Goal: Task Accomplishment & Management: Complete application form

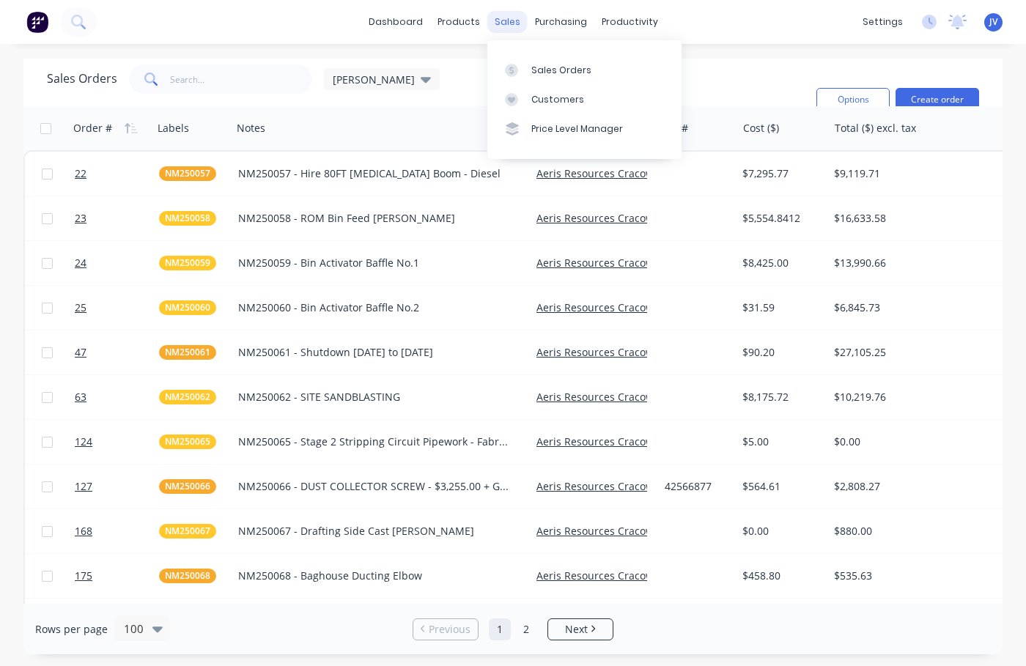
click at [503, 26] on div "sales" at bounding box center [507, 22] width 40 height 22
click at [941, 100] on button "Create order" at bounding box center [938, 99] width 84 height 23
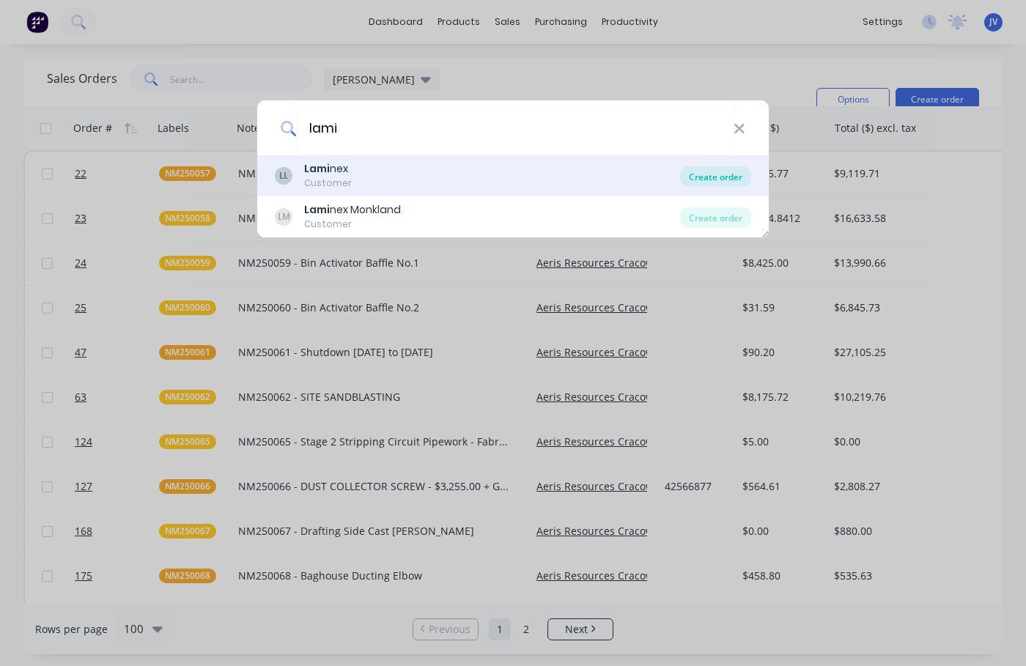
type input "lami"
click at [709, 176] on div "Create order" at bounding box center [715, 176] width 71 height 21
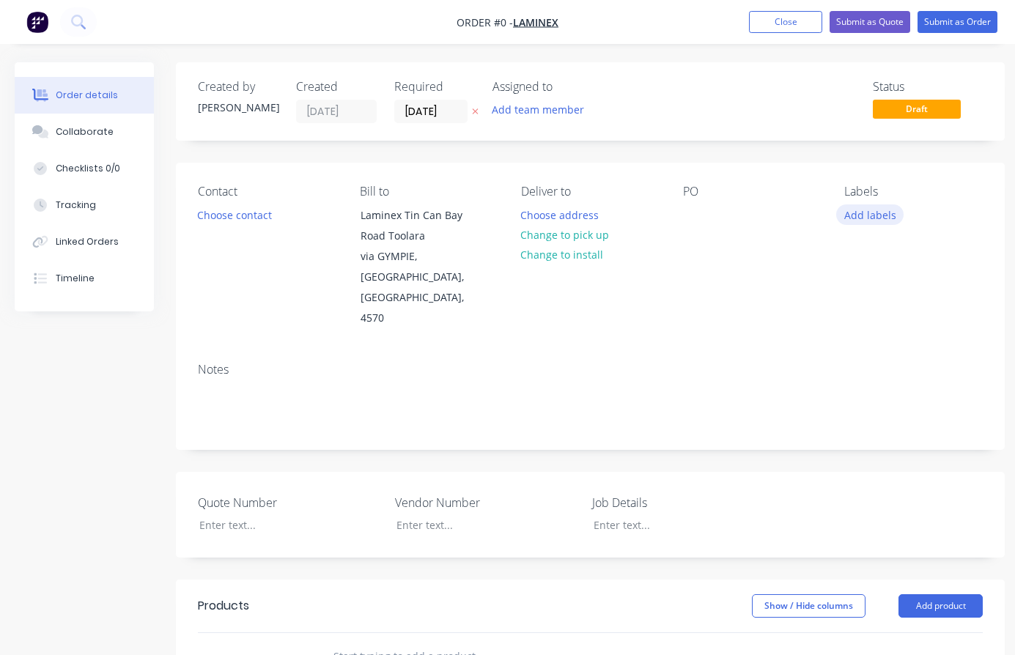
click at [866, 218] on button "Add labels" at bounding box center [869, 215] width 67 height 20
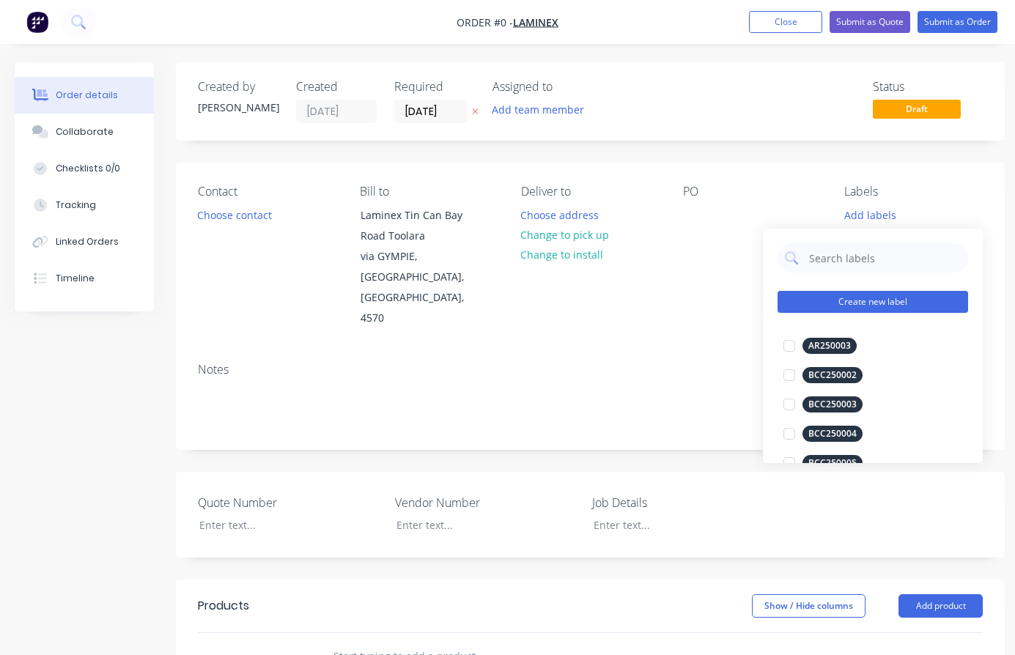
click at [828, 305] on button "Create new label" at bounding box center [873, 302] width 191 height 22
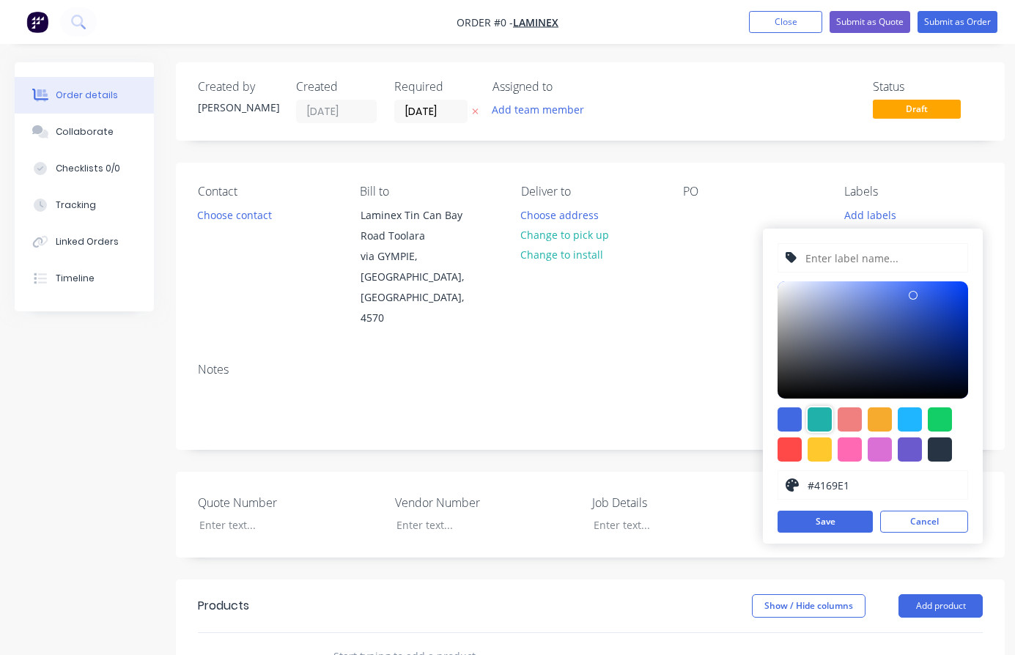
click at [819, 418] on div at bounding box center [820, 420] width 24 height 24
type input "#20B2AA"
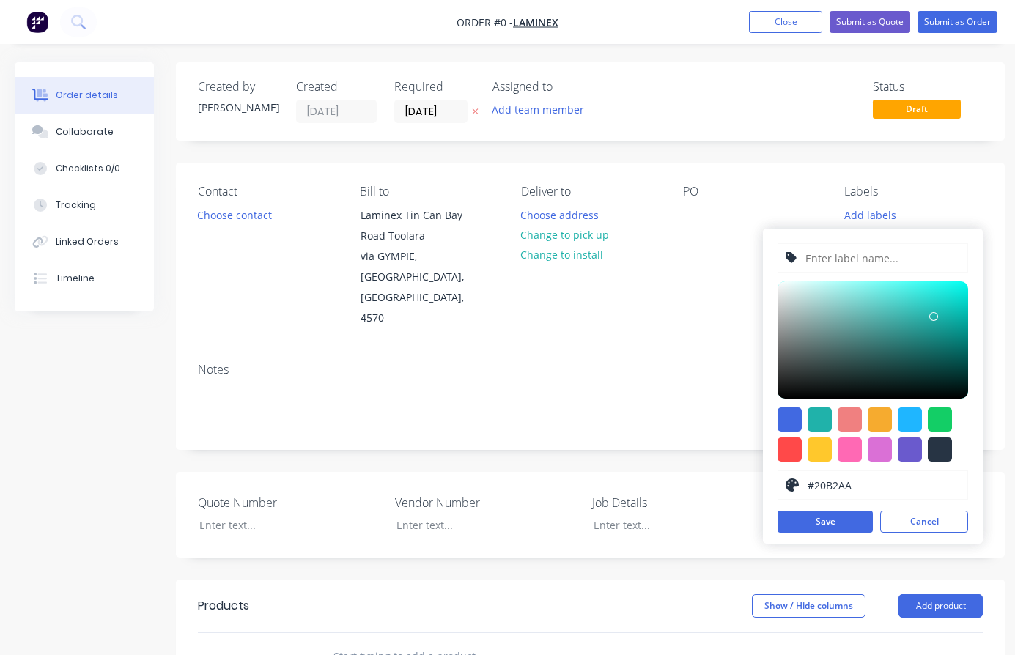
click at [839, 260] on input "text" at bounding box center [882, 258] width 156 height 28
type input "LAM250192"
click at [814, 518] on button "Save" at bounding box center [825, 522] width 95 height 22
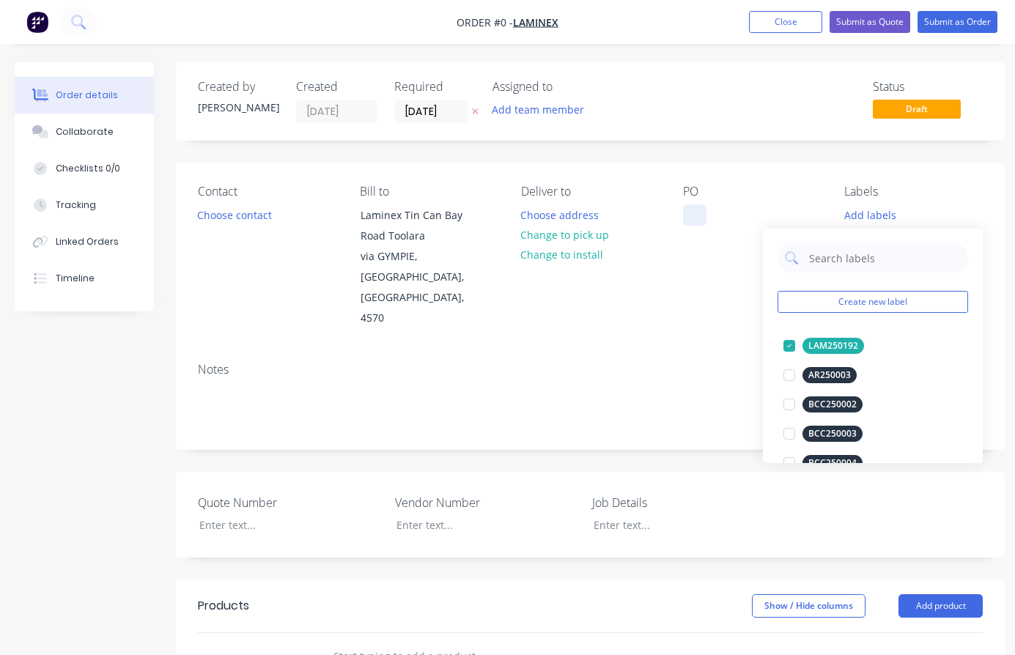
click at [691, 220] on div "Order details Collaborate Checklists 0/0 Tracking Linked Orders Timeline Order …" at bounding box center [510, 558] width 1020 height 993
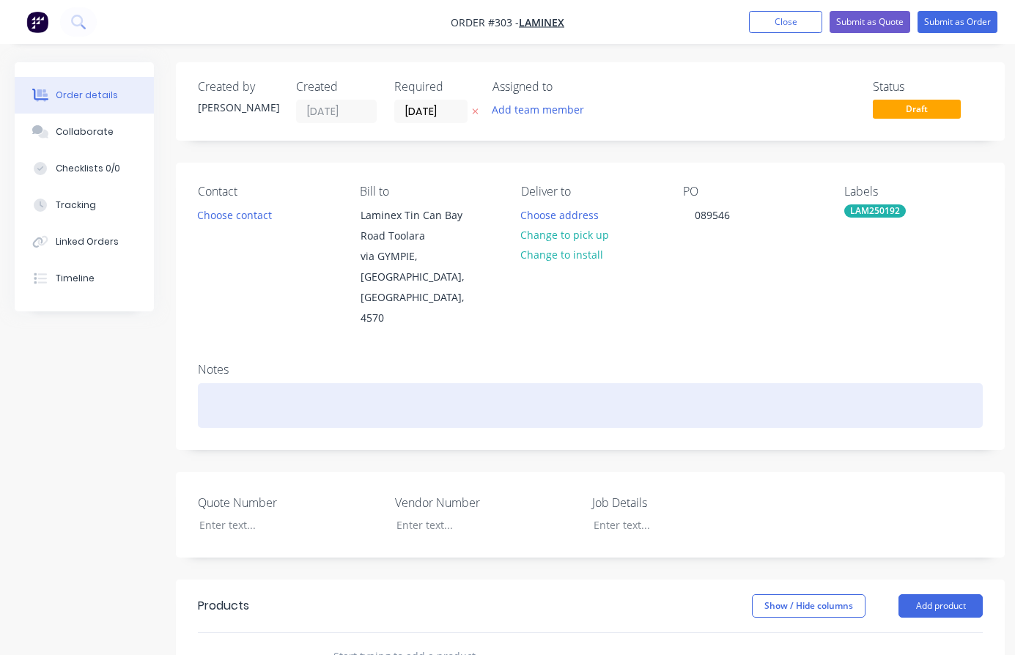
click at [203, 383] on div at bounding box center [590, 405] width 785 height 45
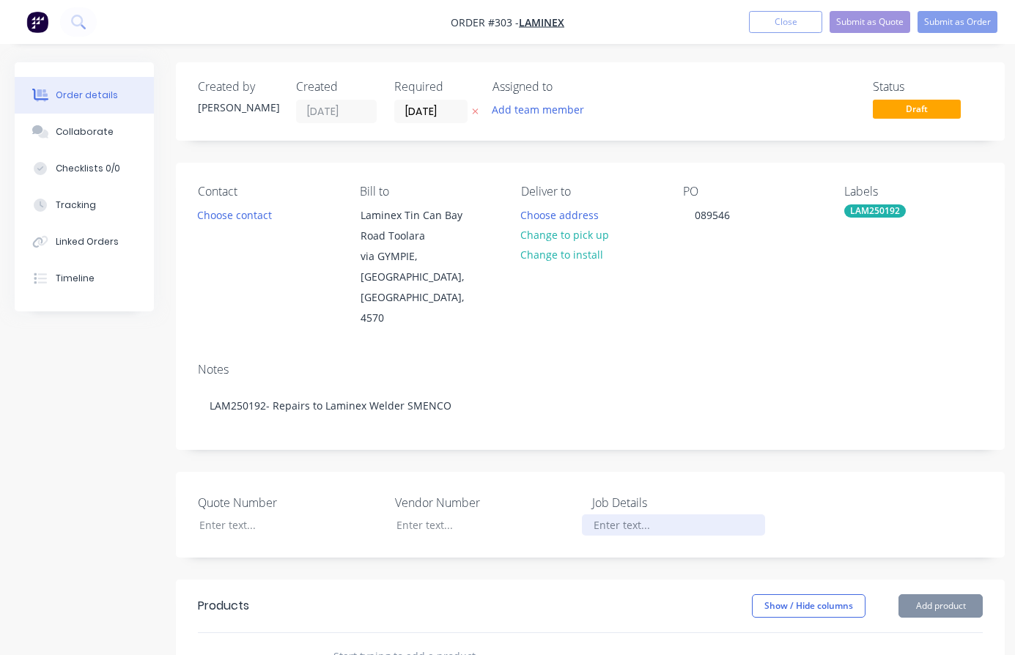
click at [620, 515] on div at bounding box center [673, 525] width 183 height 21
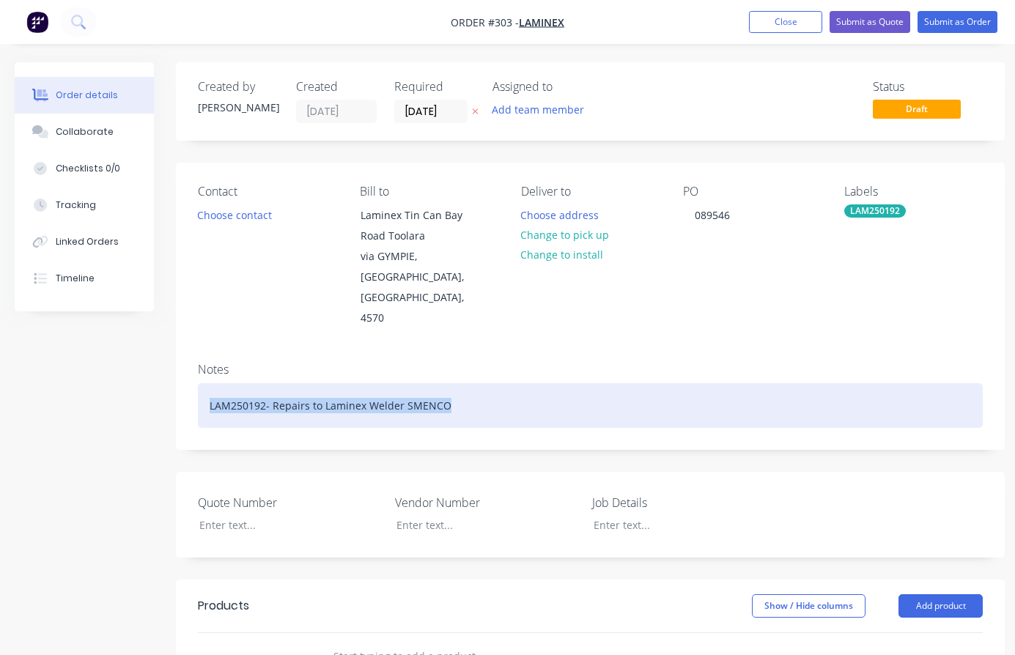
drag, startPoint x: 486, startPoint y: 369, endPoint x: 205, endPoint y: 369, distance: 281.5
click at [205, 383] on div "LAM250192- Repairs to Laminex Welder SMENCO" at bounding box center [590, 405] width 785 height 45
copy div "LAM250192- Repairs to Laminex Welder SMENCO"
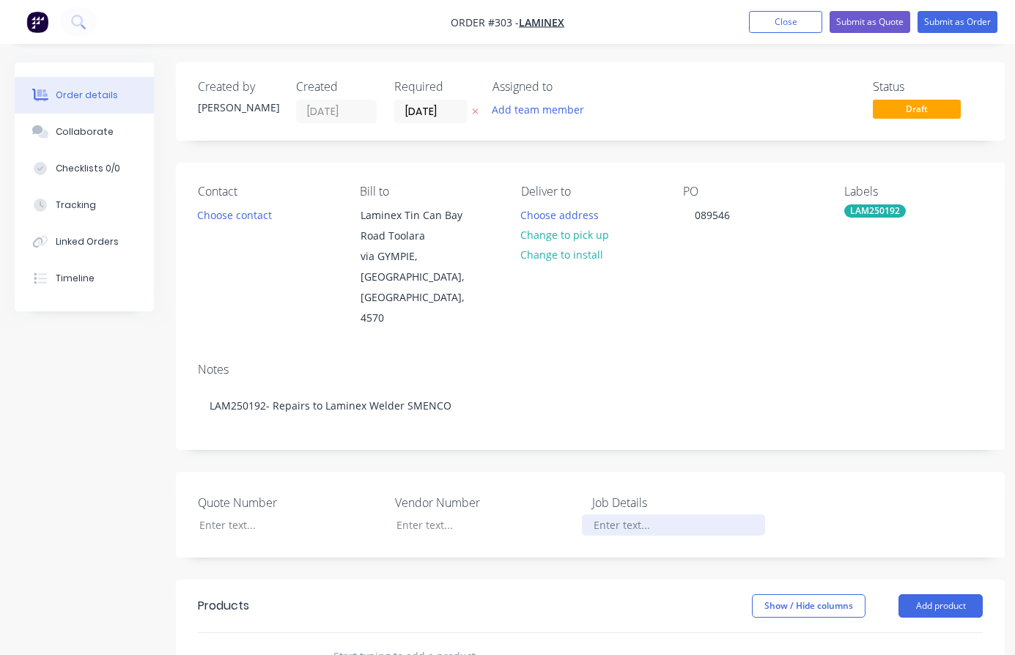
paste div
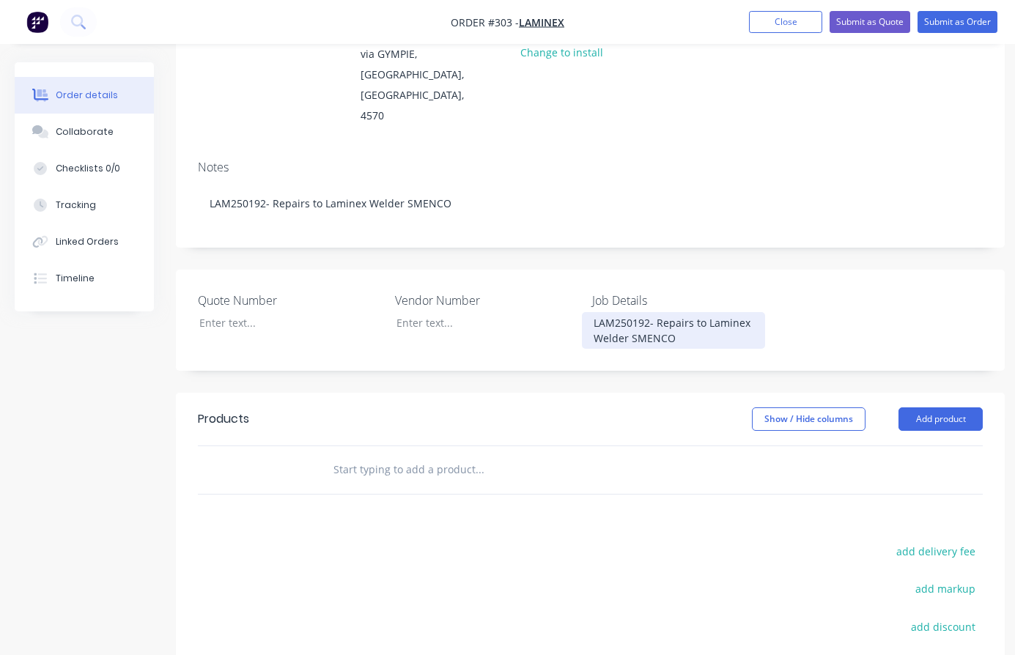
scroll to position [220, 0]
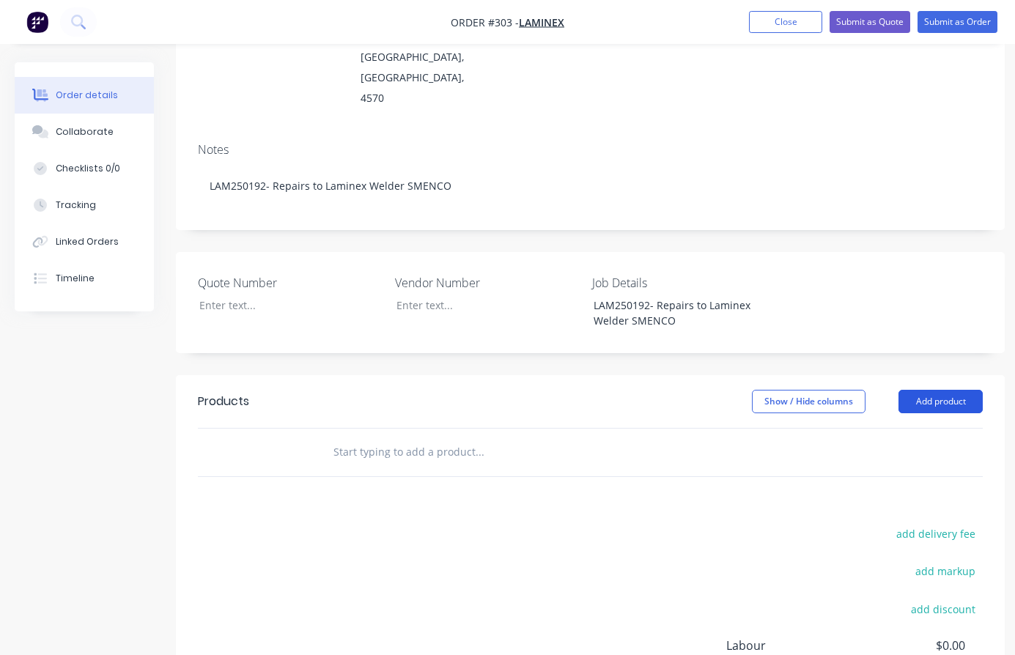
click at [934, 390] on button "Add product" at bounding box center [941, 401] width 84 height 23
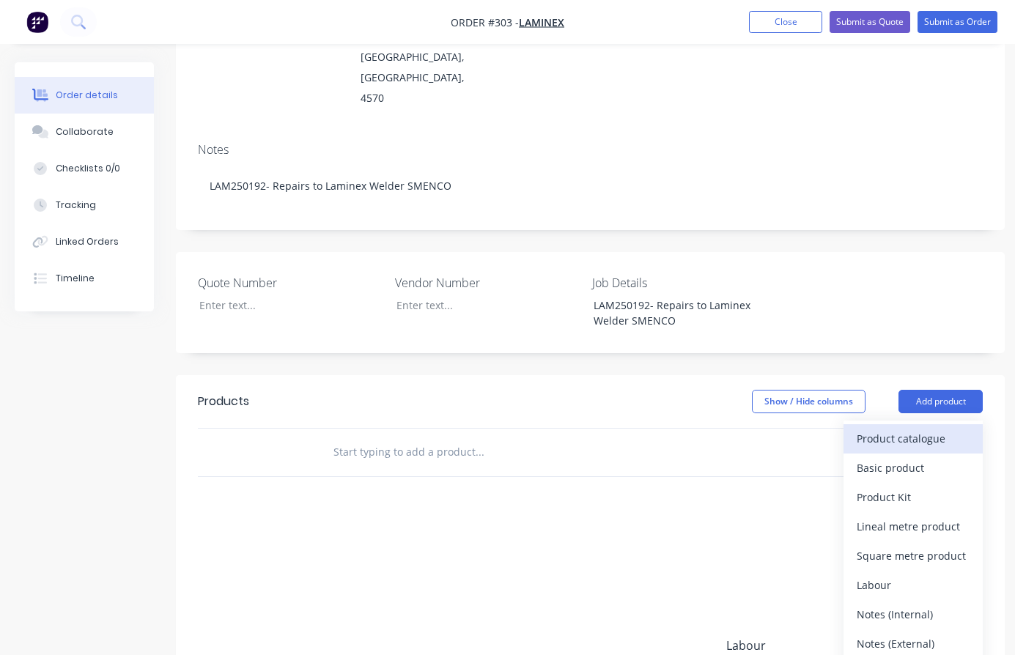
click at [884, 428] on div "Product catalogue" at bounding box center [913, 438] width 113 height 21
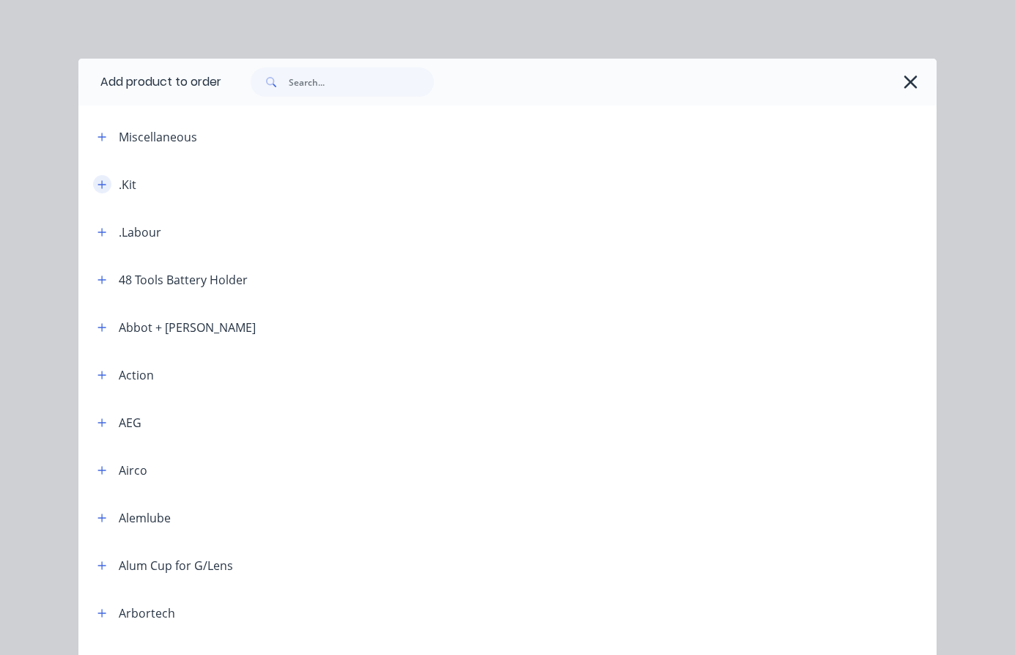
click at [101, 185] on icon "button" at bounding box center [101, 185] width 9 height 10
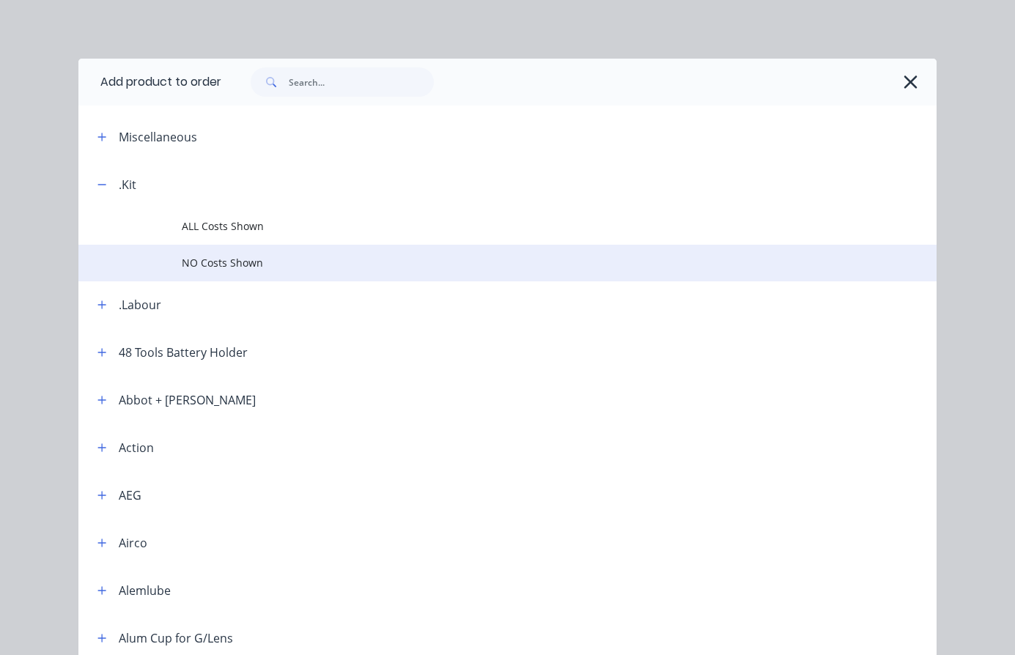
click at [218, 264] on span "NO Costs Shown" at bounding box center [484, 262] width 604 height 15
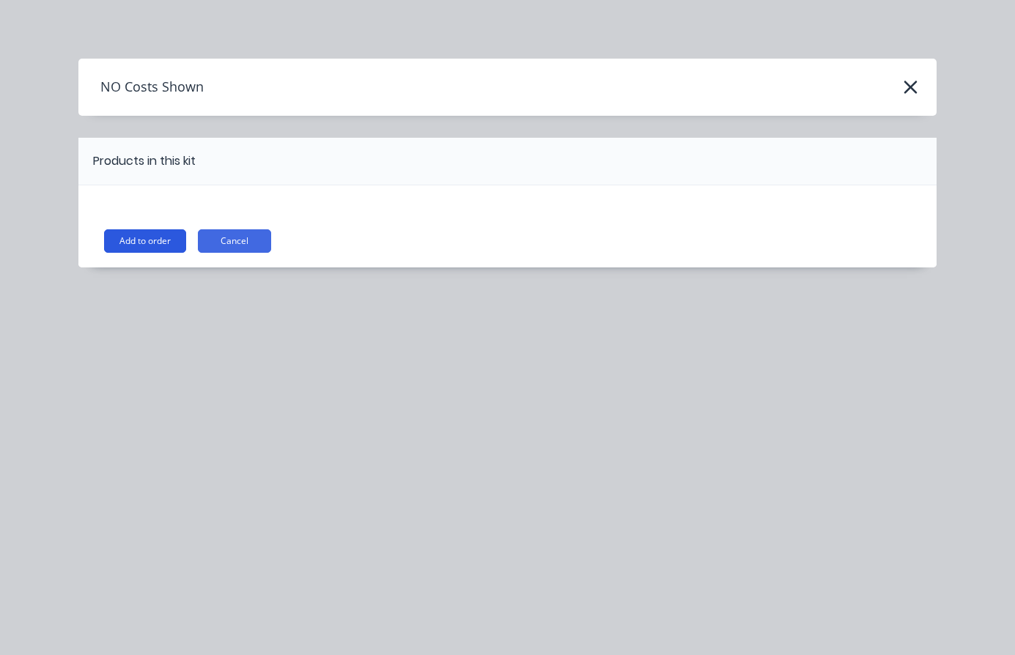
click at [160, 243] on button "Add to order" at bounding box center [145, 240] width 82 height 23
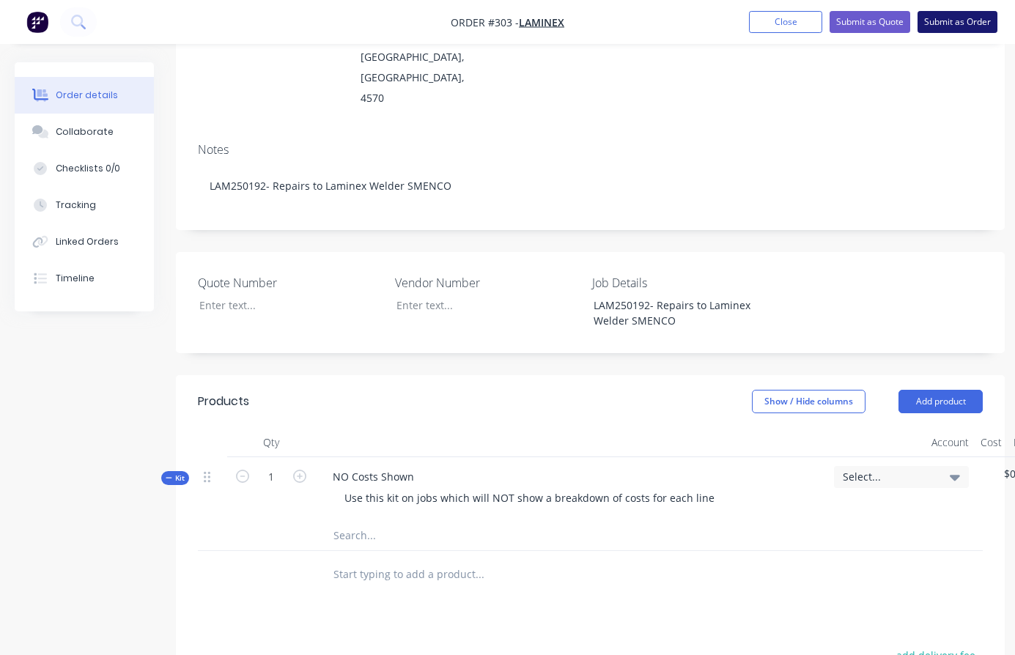
click at [946, 21] on button "Submit as Order" at bounding box center [958, 22] width 80 height 22
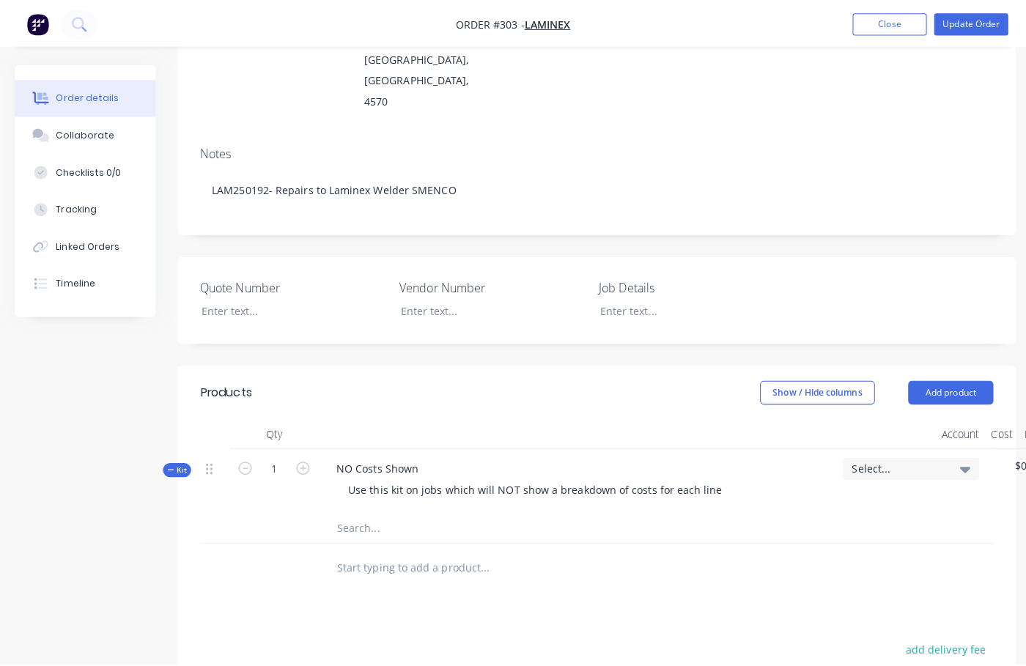
scroll to position [0, 0]
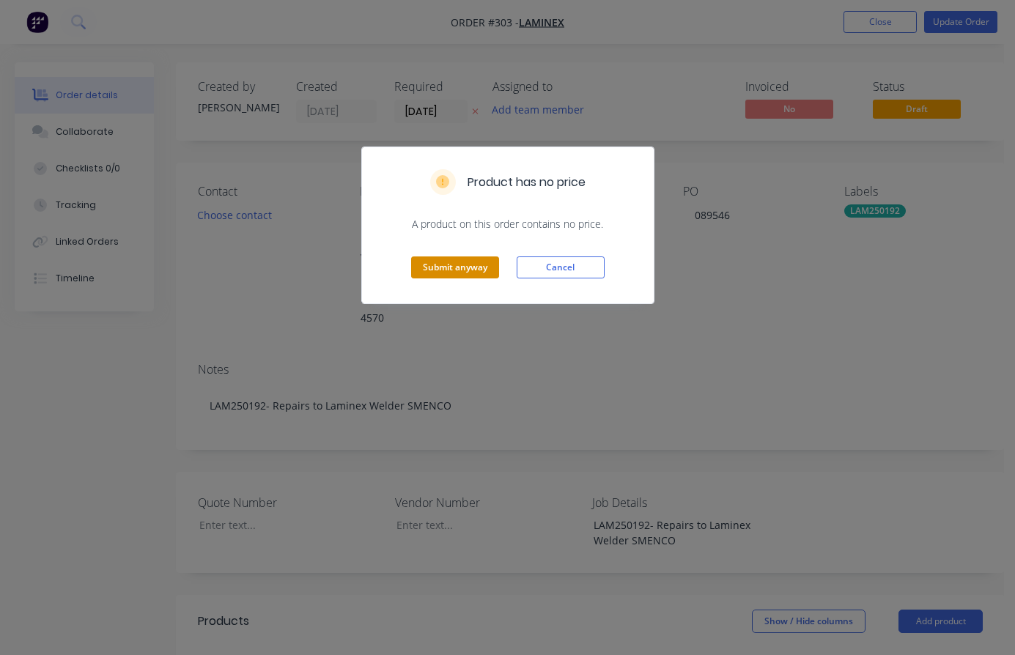
click at [473, 267] on button "Submit anyway" at bounding box center [455, 268] width 88 height 22
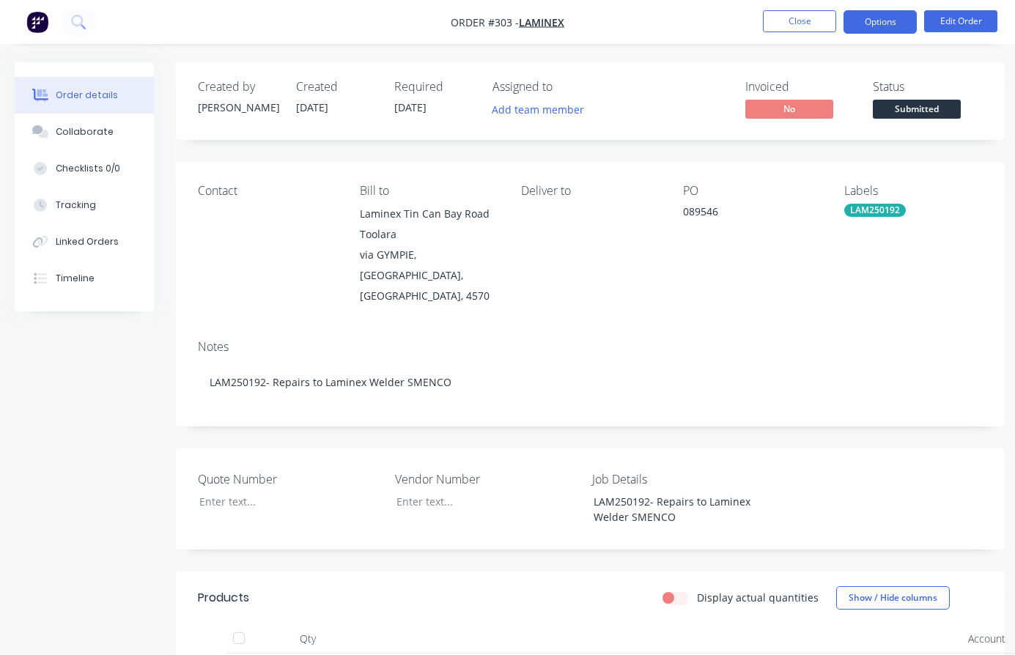
click at [887, 24] on button "Options" at bounding box center [880, 21] width 73 height 23
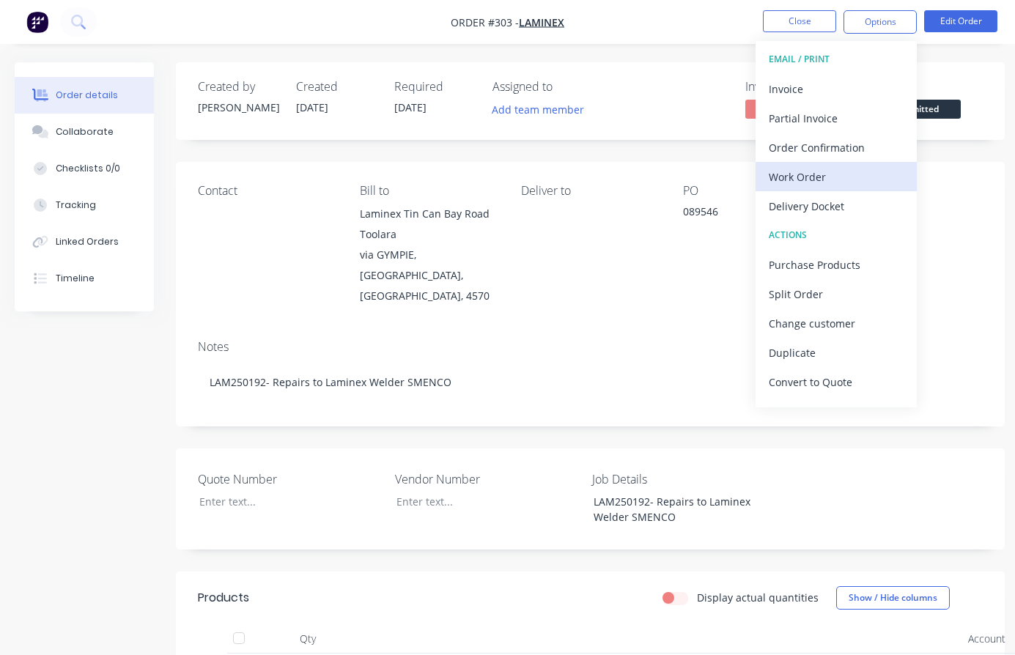
click at [831, 176] on div "Work Order" at bounding box center [836, 176] width 135 height 21
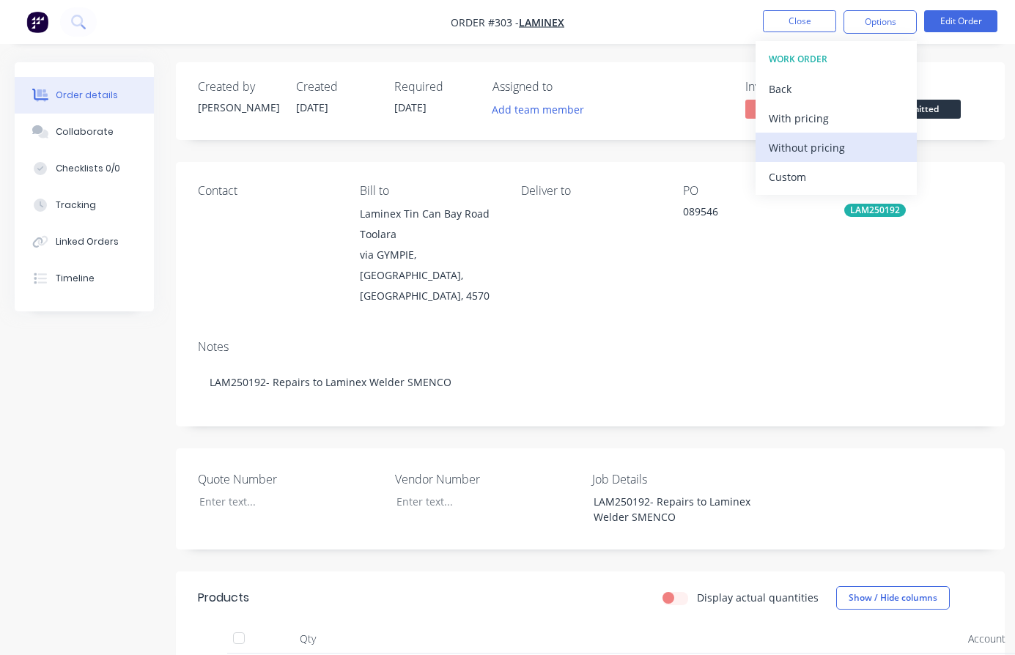
click at [830, 144] on div "Without pricing" at bounding box center [836, 147] width 135 height 21
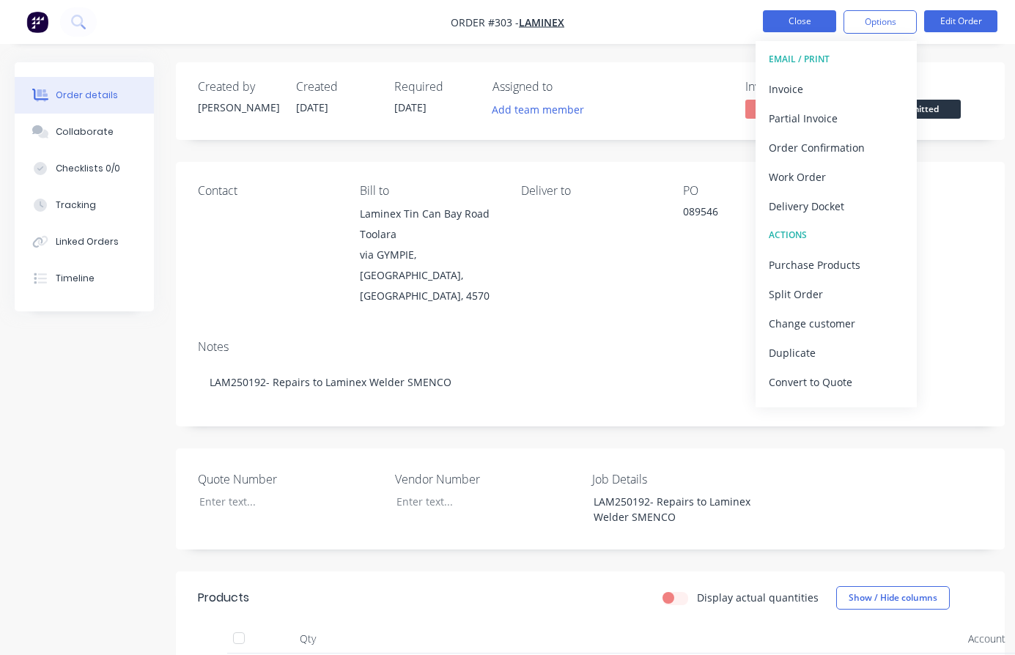
click at [802, 23] on button "Close" at bounding box center [799, 21] width 73 height 22
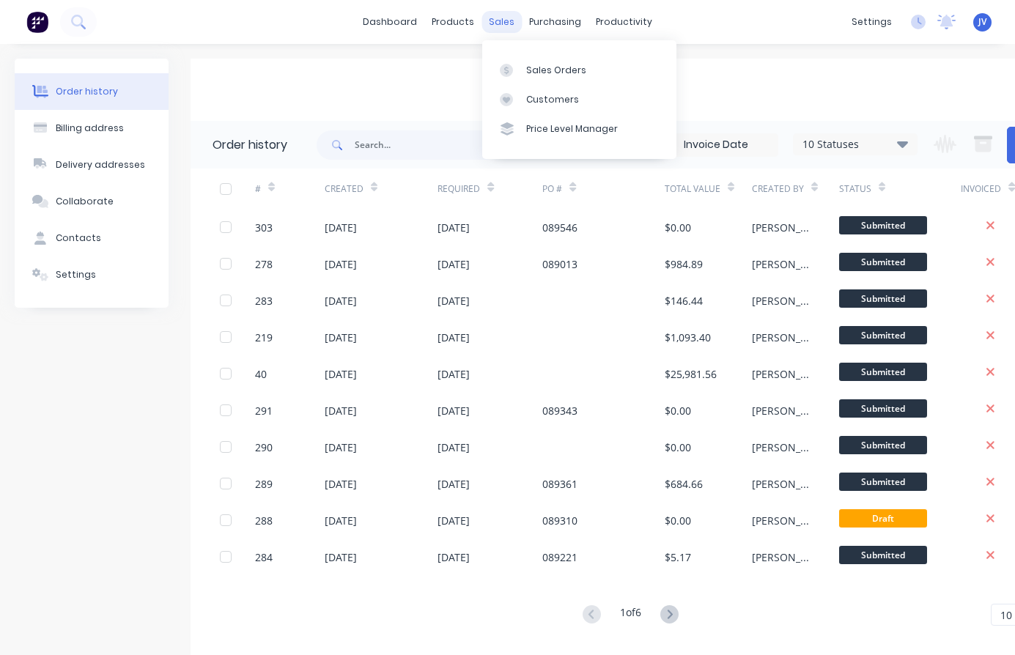
click at [503, 21] on div "sales" at bounding box center [502, 22] width 40 height 22
click at [550, 69] on div "Sales Orders" at bounding box center [556, 70] width 60 height 13
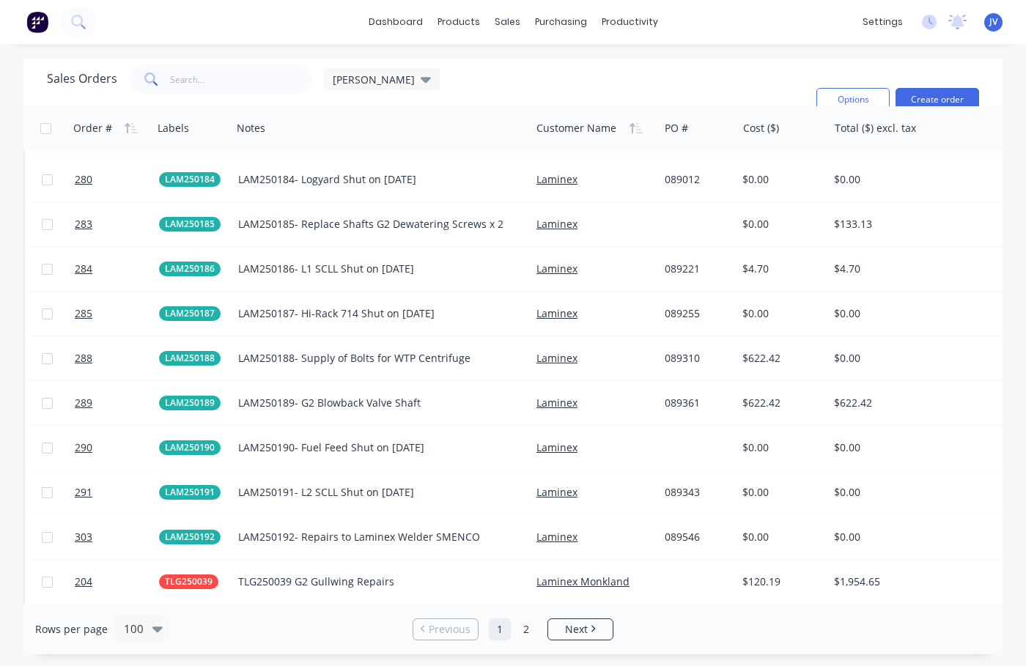
scroll to position [3687, 0]
